Goal: Check status: Check status

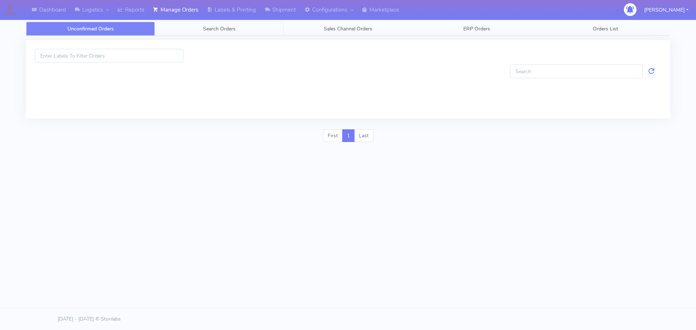
click at [215, 29] on span "Search Orders" at bounding box center [219, 28] width 33 height 7
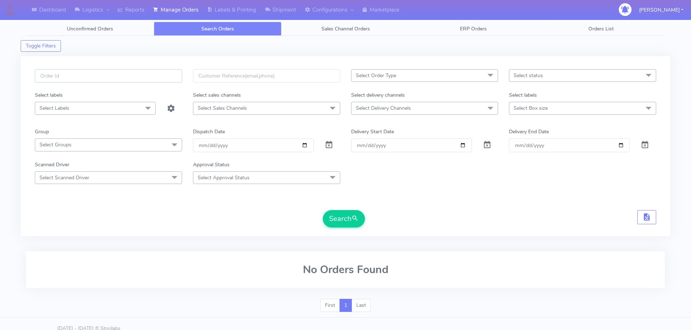
click at [162, 79] on input "text" at bounding box center [108, 75] width 147 height 13
paste input "1626818"
type input "1626818"
click at [329, 148] on span at bounding box center [329, 146] width 9 height 7
click at [336, 214] on button "Search" at bounding box center [344, 218] width 42 height 17
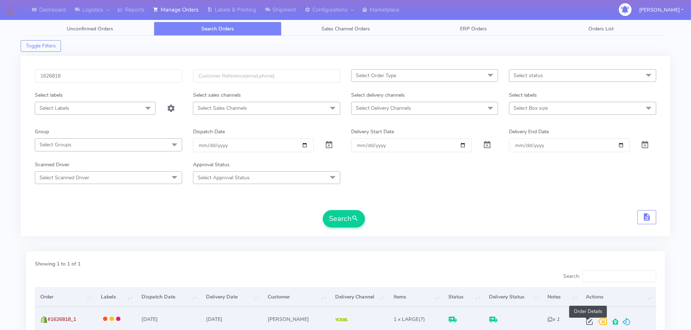
click at [588, 322] on span at bounding box center [589, 323] width 13 height 7
select select "5"
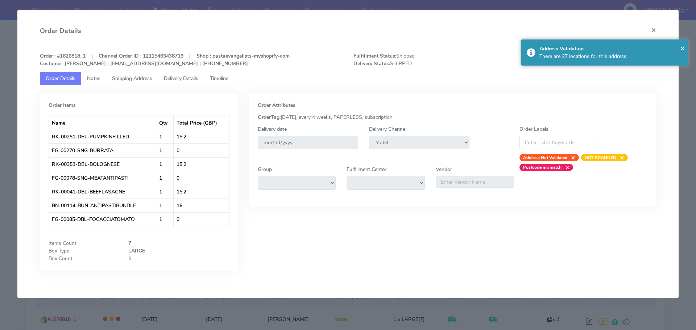
click at [149, 79] on span "Shipping Address" at bounding box center [132, 78] width 40 height 7
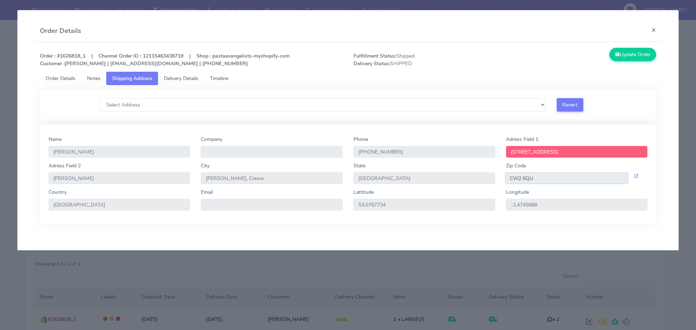
drag, startPoint x: 536, startPoint y: 178, endPoint x: 503, endPoint y: 181, distance: 33.1
click at [503, 181] on div "CW2 6QU" at bounding box center [577, 179] width 153 height 12
click at [190, 79] on span "Delivery Details" at bounding box center [181, 78] width 34 height 7
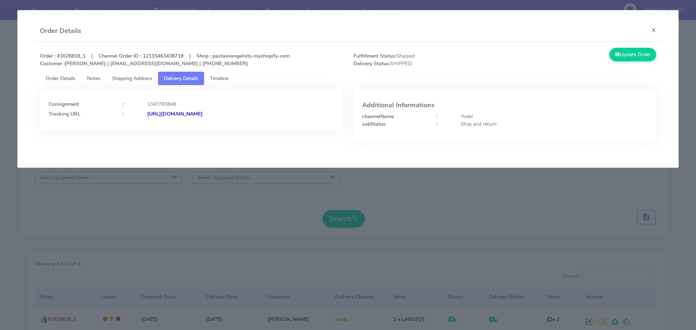
click at [203, 112] on strong "https://www.yodel.co.uk/tracking/JJD0002249960902735" at bounding box center [174, 114] width 55 height 7
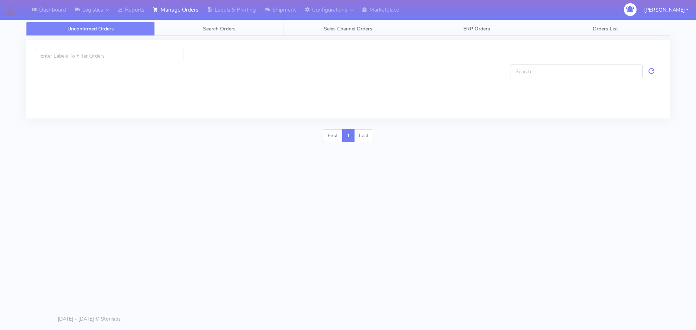
drag, startPoint x: 0, startPoint y: 0, endPoint x: 189, endPoint y: 28, distance: 191.4
click at [189, 28] on link "Search Orders" at bounding box center [219, 29] width 129 height 14
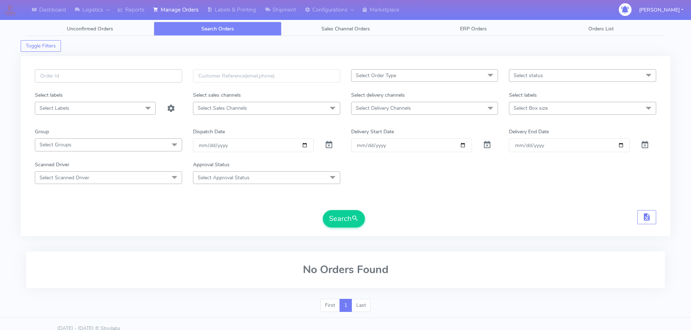
click at [178, 78] on input "text" at bounding box center [108, 75] width 147 height 13
paste input "1627817"
type input "1627817"
click at [329, 144] on span at bounding box center [329, 146] width 9 height 7
click at [349, 213] on button "Search" at bounding box center [344, 218] width 42 height 17
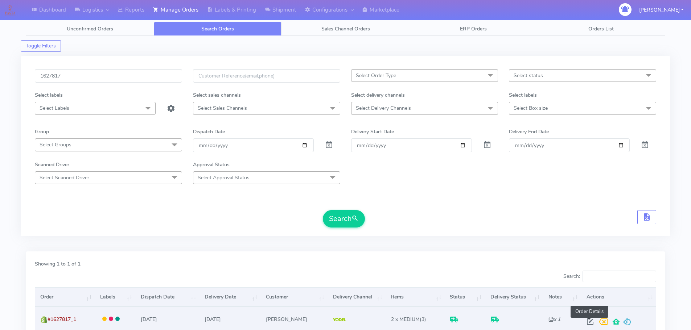
click at [588, 325] on span at bounding box center [590, 323] width 13 height 7
select select "5"
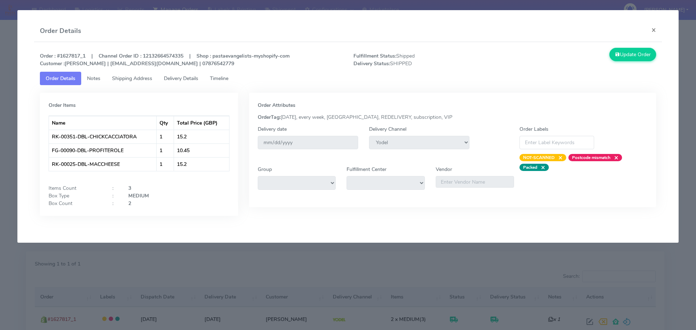
click at [145, 78] on span "Shipping Address" at bounding box center [132, 78] width 40 height 7
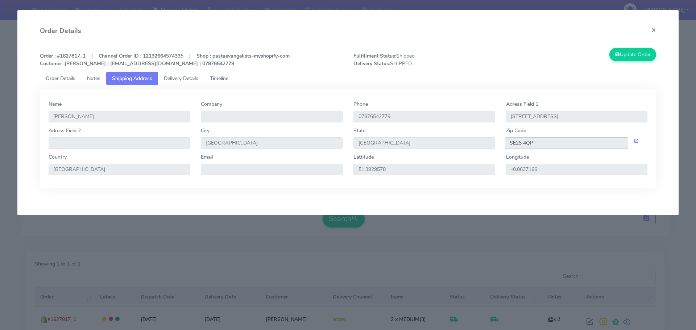
drag, startPoint x: 539, startPoint y: 143, endPoint x: 495, endPoint y: 143, distance: 43.9
click at [504, 145] on div "SE25 4QP" at bounding box center [577, 143] width 153 height 12
click at [189, 78] on span "Delivery Details" at bounding box center [181, 78] width 34 height 7
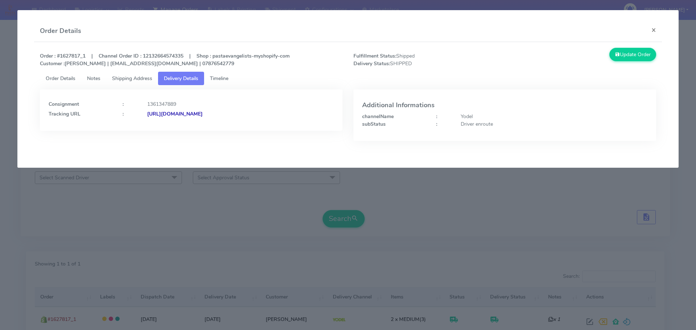
click at [203, 115] on strong "https://www.yodel.co.uk/tracking/JJD0002249960903652" at bounding box center [174, 114] width 55 height 7
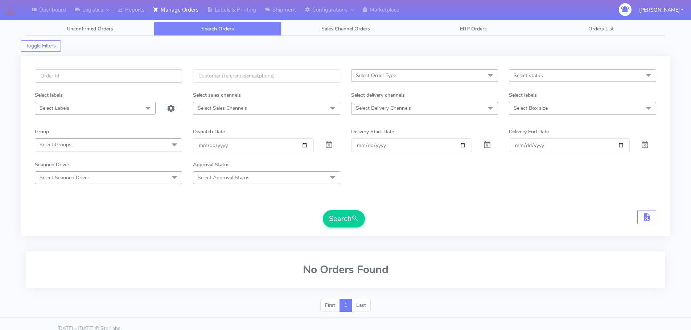
click at [172, 70] on input "text" at bounding box center [108, 75] width 147 height 13
paste input "1625980"
type input "1625980"
click at [329, 145] on span at bounding box center [329, 146] width 9 height 7
click at [341, 220] on button "Search" at bounding box center [344, 218] width 42 height 17
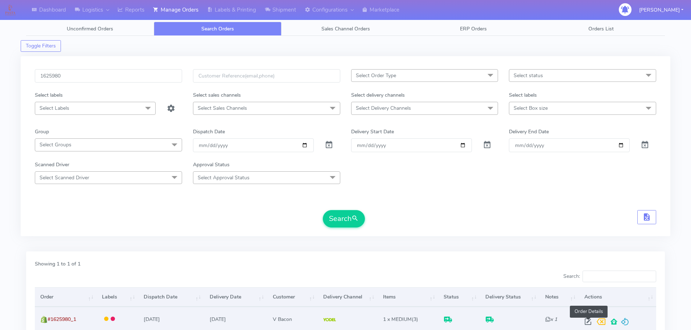
click at [587, 320] on span at bounding box center [587, 323] width 13 height 7
select select "5"
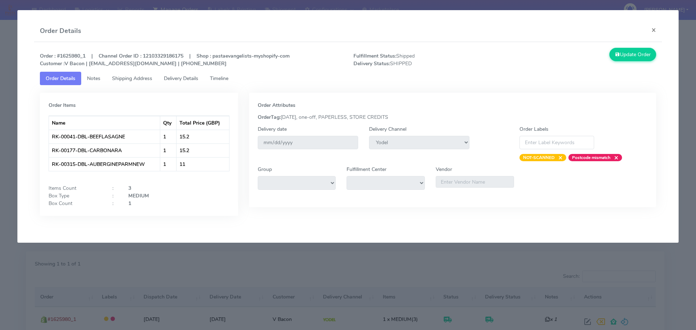
click at [215, 81] on span "Timeline" at bounding box center [219, 78] width 18 height 7
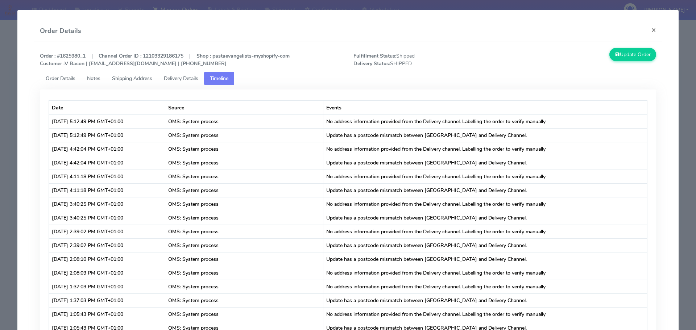
click at [185, 82] on span "Delivery Details" at bounding box center [181, 78] width 34 height 7
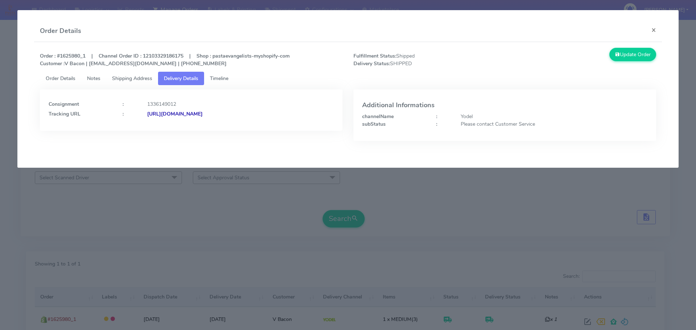
click at [136, 78] on span "Shipping Address" at bounding box center [132, 78] width 40 height 7
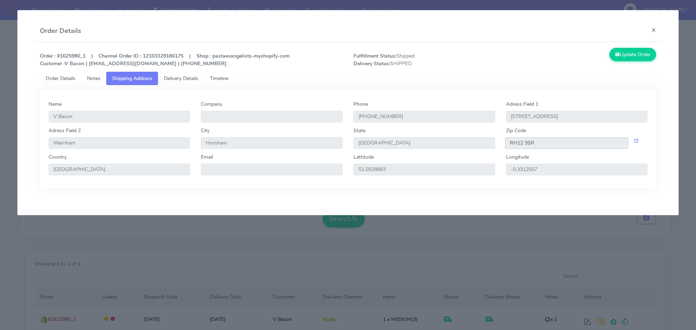
drag, startPoint x: 538, startPoint y: 144, endPoint x: 507, endPoint y: 141, distance: 30.9
click at [511, 142] on input "RH12 3SR" at bounding box center [567, 143] width 124 height 12
click at [177, 82] on span "Delivery Details" at bounding box center [181, 78] width 34 height 7
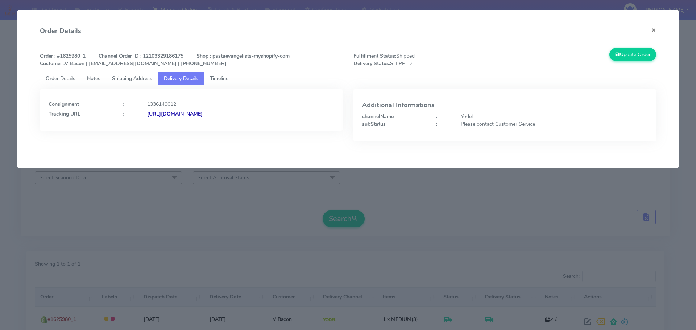
click at [203, 111] on strong "https://www.yodel.co.uk/tracking/JJD0002249960902070" at bounding box center [174, 114] width 55 height 7
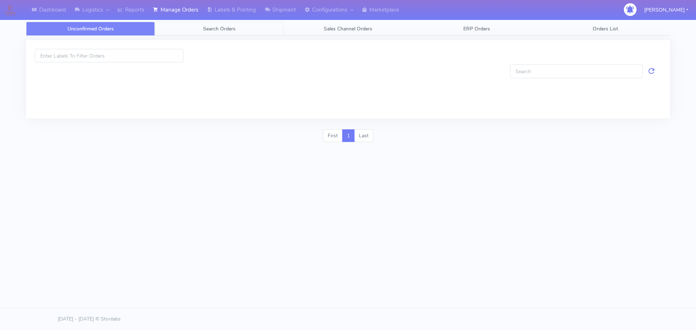
click at [231, 35] on link "Search Orders" at bounding box center [219, 29] width 129 height 14
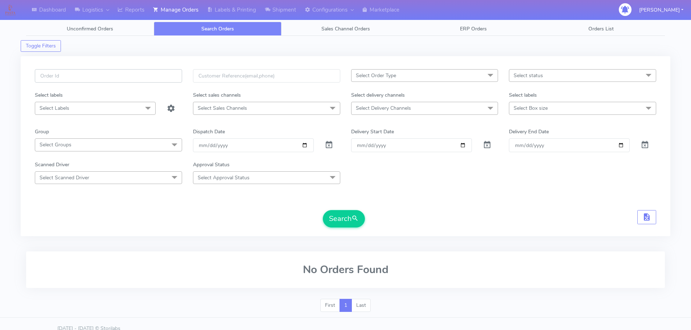
click at [172, 80] on input "text" at bounding box center [108, 75] width 147 height 13
paste input "1627302"
type input "1627302"
click at [326, 145] on span at bounding box center [329, 146] width 9 height 7
click at [337, 215] on button "Search" at bounding box center [344, 218] width 42 height 17
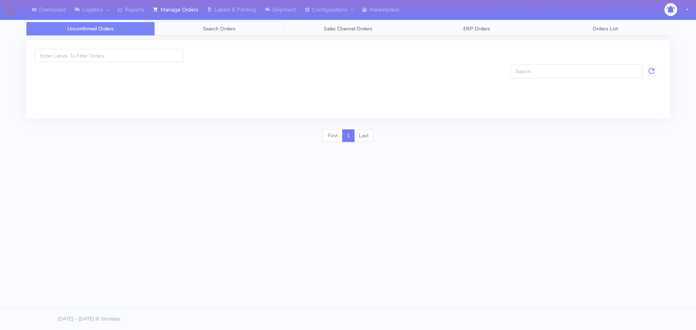
click at [197, 28] on link "Search Orders" at bounding box center [219, 29] width 129 height 14
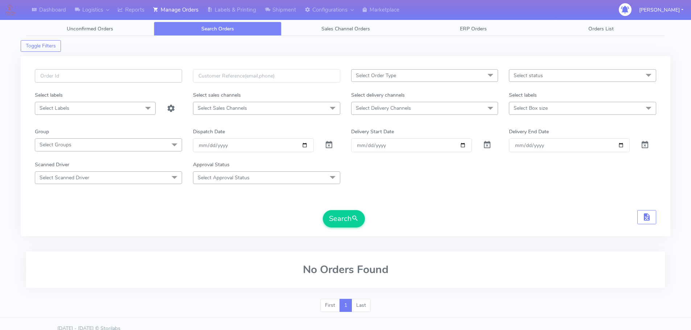
click at [160, 75] on input "text" at bounding box center [108, 75] width 147 height 13
paste input "1627302"
type input "1627302"
click at [330, 145] on span at bounding box center [329, 146] width 9 height 7
click at [342, 223] on button "Search" at bounding box center [344, 218] width 42 height 17
